Goal: Task Accomplishment & Management: Use online tool/utility

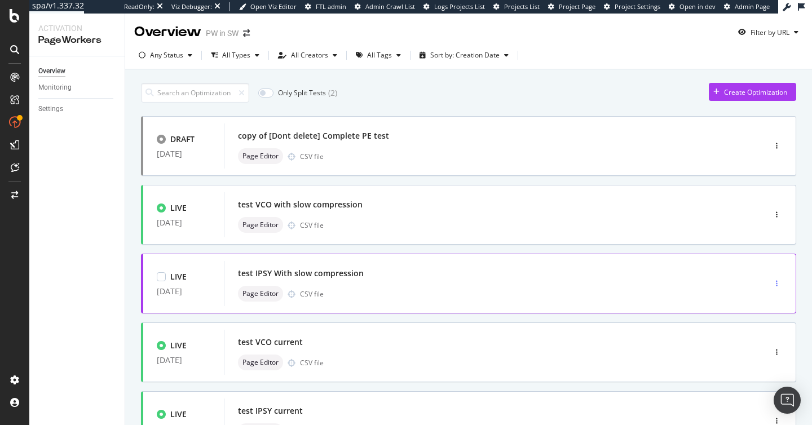
click at [778, 283] on div "button" at bounding box center [777, 283] width 11 height 7
click at [759, 354] on div "Clone" at bounding box center [758, 361] width 52 height 14
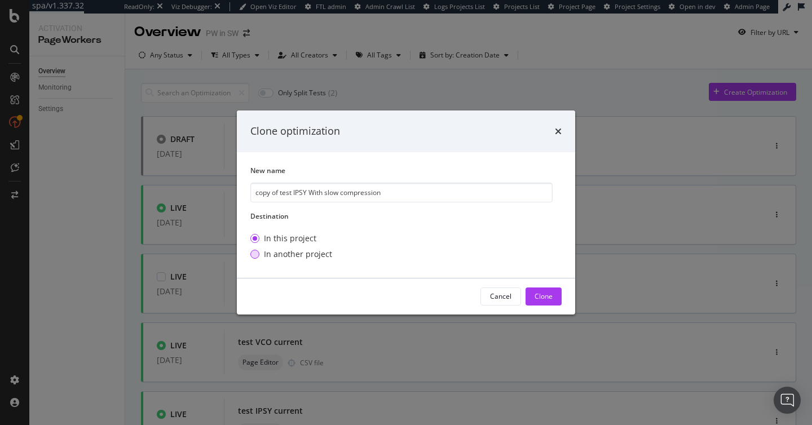
click at [304, 255] on div "In another project" at bounding box center [298, 254] width 68 height 11
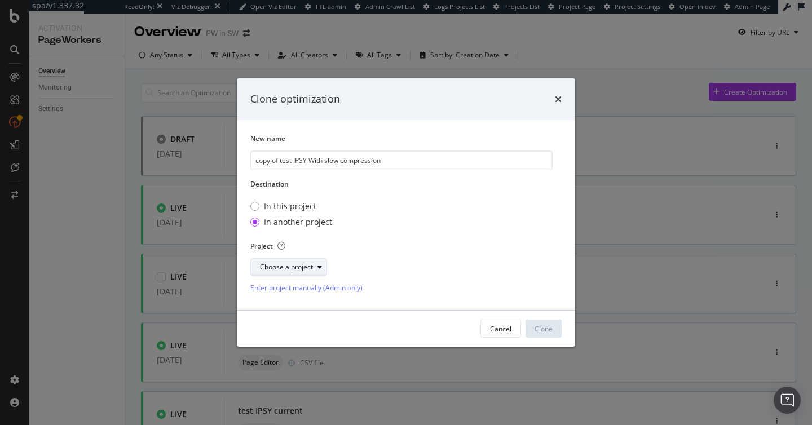
click at [305, 267] on div "Choose a project" at bounding box center [286, 267] width 53 height 7
click at [312, 294] on div "Demo PW in SW with RenderingFarm" at bounding box center [319, 289] width 133 height 14
click at [550, 329] on div "Clone" at bounding box center [544, 329] width 18 height 10
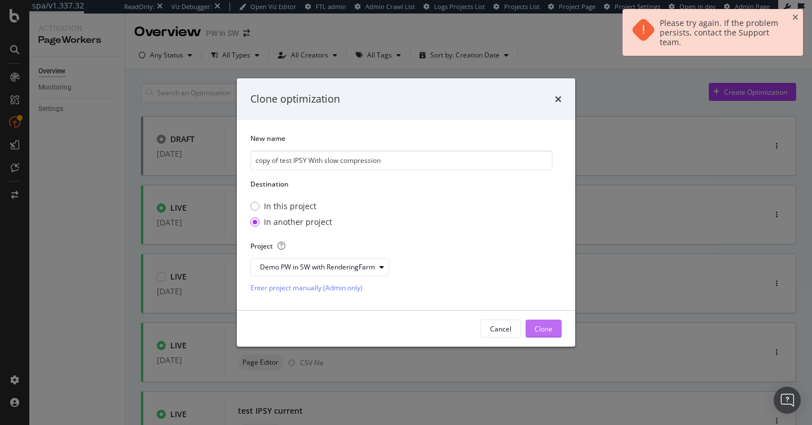
click at [550, 329] on div "Clone" at bounding box center [544, 329] width 18 height 10
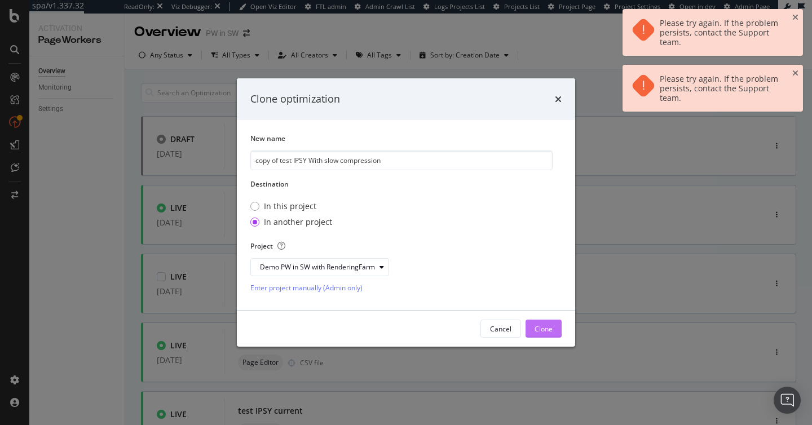
click at [550, 329] on div "Clone" at bounding box center [544, 329] width 18 height 10
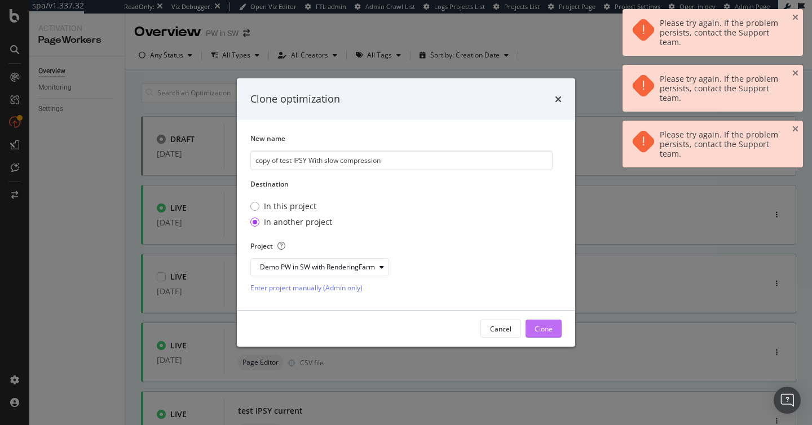
click at [550, 329] on div "Clone" at bounding box center [544, 329] width 18 height 10
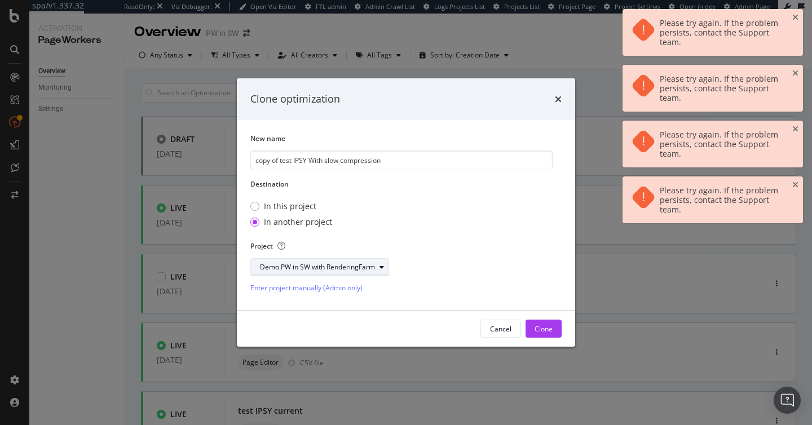
click at [372, 264] on div "Demo PW in SW with RenderingFarm" at bounding box center [317, 267] width 115 height 7
click at [365, 298] on div "Demo PW in SW with RenderingFarm Demo PW api mode in SW" at bounding box center [320, 298] width 138 height 42
click at [434, 56] on div "Clone optimization New name copy of test IPSY With slow compression Destination…" at bounding box center [406, 212] width 812 height 425
